Goal: Find specific page/section: Locate a particular part of the current website

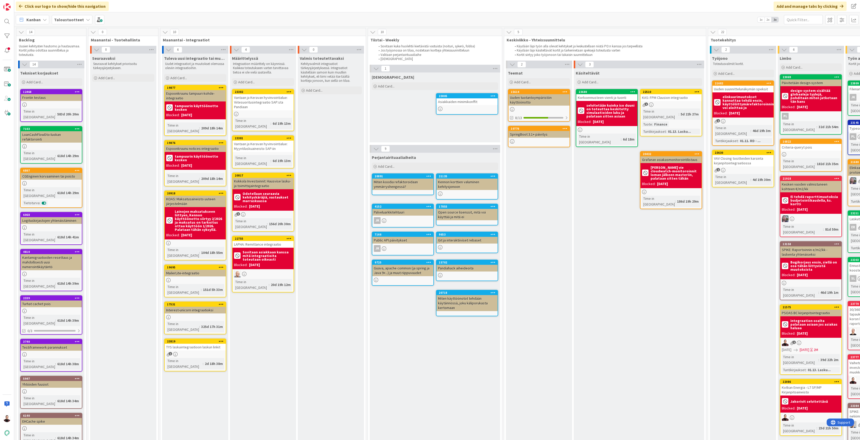
scroll to position [0, 290]
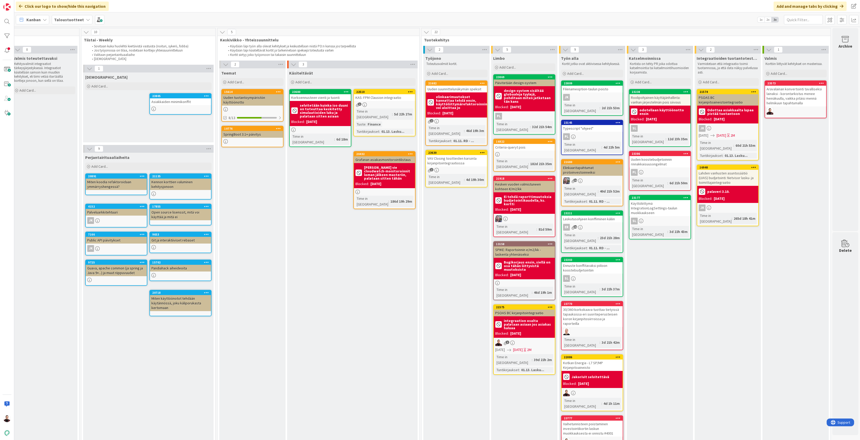
click at [593, 375] on b "Jakorivit selvitettävä" at bounding box center [591, 377] width 38 height 4
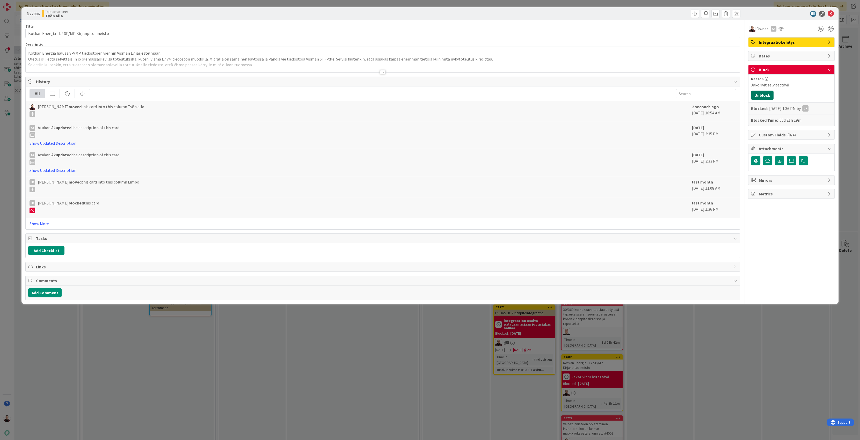
click at [762, 97] on button "Unblock" at bounding box center [762, 95] width 23 height 9
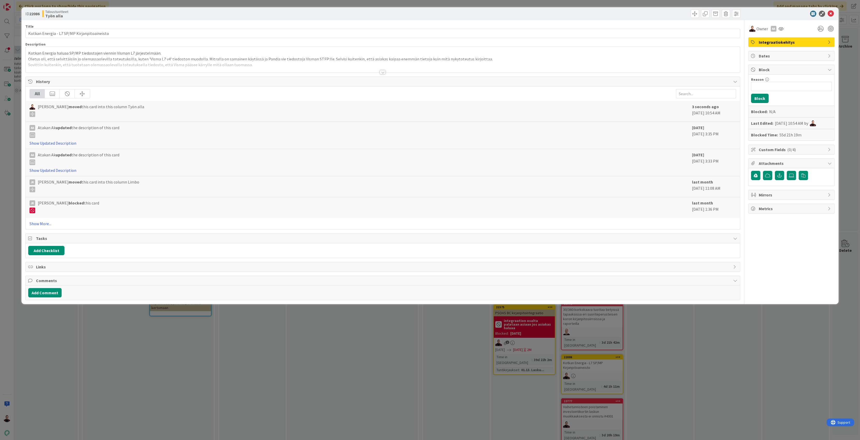
click at [696, 346] on div "ID 22086 Taloustuotteet Työn alla Title 44 / 128 Kotkan Energia - L7 SP/MP Kirj…" at bounding box center [430, 220] width 860 height 440
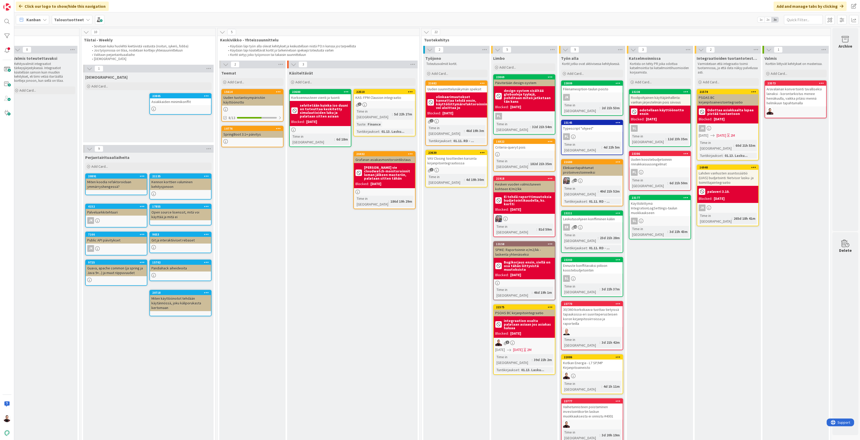
click at [594, 404] on div "Vaihetunnisteen poistaminen investointikortin laskun muokkauksesta ei onnistu #…" at bounding box center [592, 412] width 61 height 16
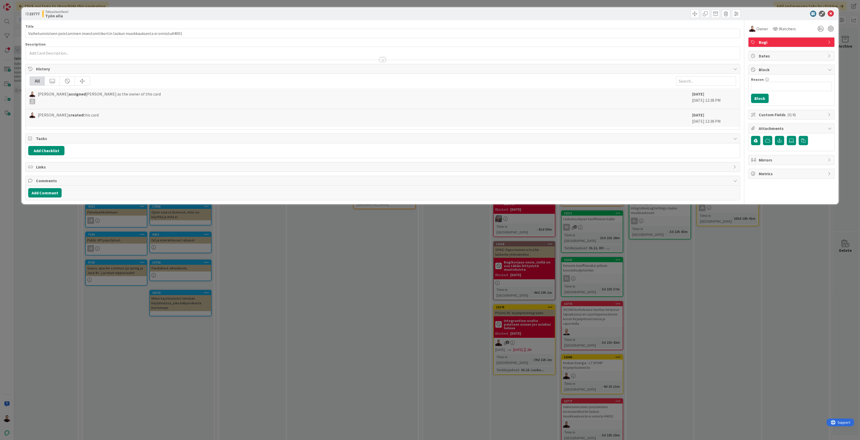
type input "Vaihetunnisteen poistaminen investointikortin laskun muokkauksesta ei onnistu#4…"
click at [646, 367] on div "ID 23777 Taloustuotteet Työn alla Title 83 / 128 Vaihetunnisteen poistaminen in…" at bounding box center [430, 220] width 860 height 440
